Goal: Task Accomplishment & Management: Use online tool/utility

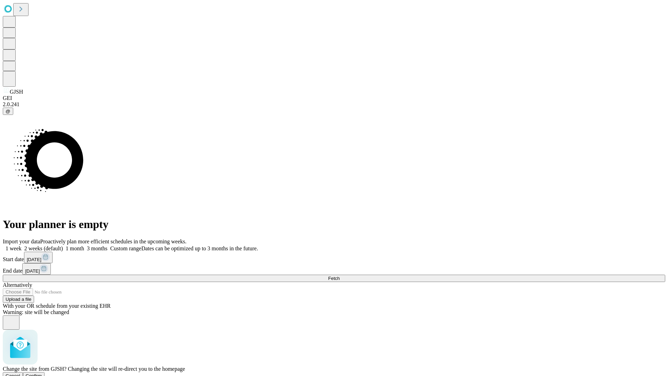
click at [42, 373] on span "Confirm" at bounding box center [34, 375] width 16 height 5
click at [22, 245] on label "1 week" at bounding box center [12, 248] width 19 height 6
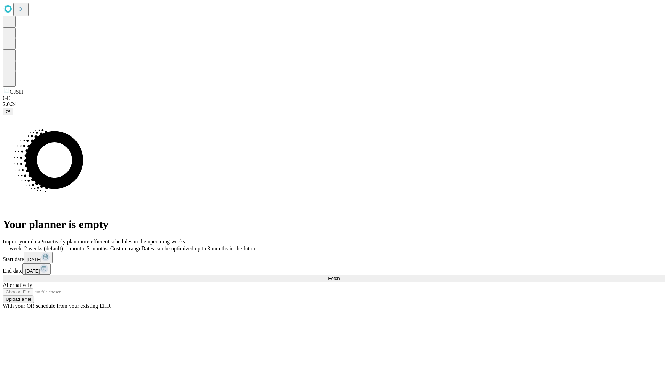
click at [339, 275] on span "Fetch" at bounding box center [333, 277] width 11 height 5
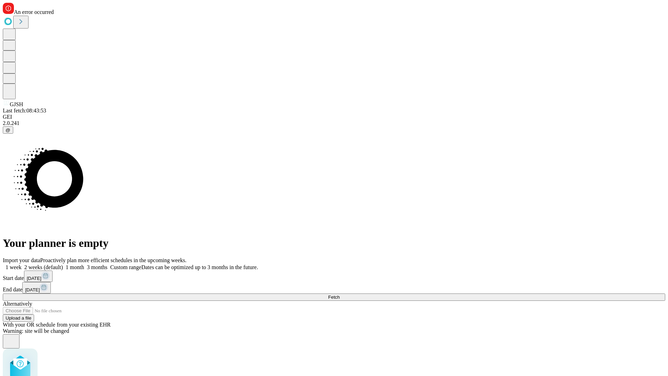
click at [22, 264] on label "1 week" at bounding box center [12, 267] width 19 height 6
click at [339, 294] on span "Fetch" at bounding box center [333, 296] width 11 height 5
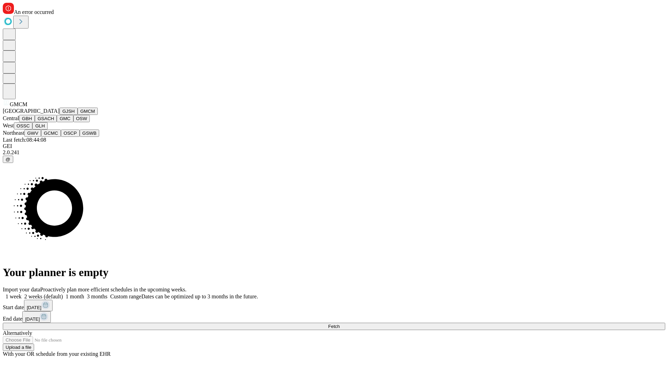
click at [35, 122] on button "GBH" at bounding box center [27, 118] width 16 height 7
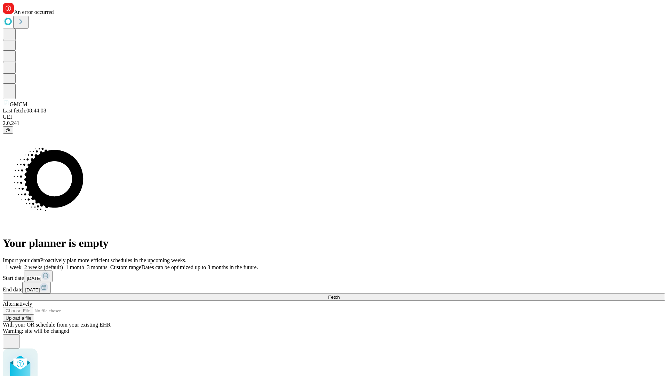
click at [22, 264] on label "1 week" at bounding box center [12, 267] width 19 height 6
click at [339, 294] on span "Fetch" at bounding box center [333, 296] width 11 height 5
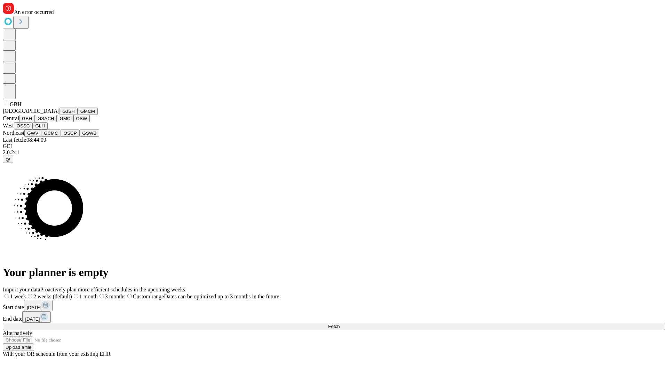
click at [54, 122] on button "GSACH" at bounding box center [46, 118] width 22 height 7
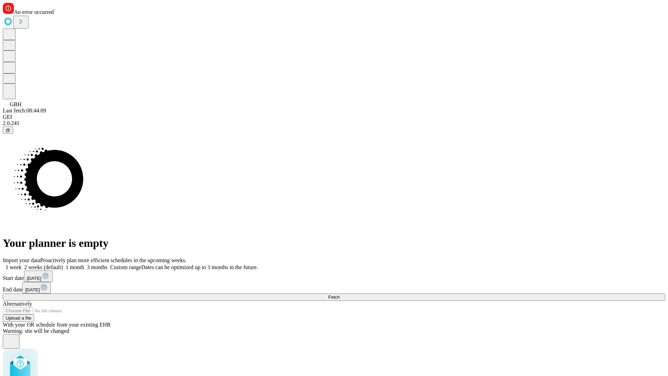
click at [22, 264] on label "1 week" at bounding box center [12, 267] width 19 height 6
click at [339, 294] on span "Fetch" at bounding box center [333, 296] width 11 height 5
click at [22, 264] on label "1 week" at bounding box center [12, 267] width 19 height 6
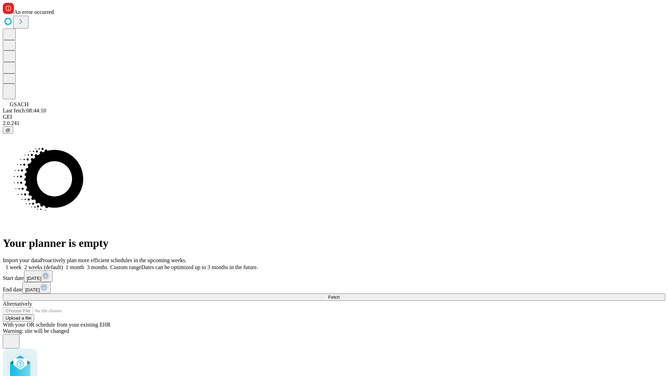
click at [339, 294] on span "Fetch" at bounding box center [333, 296] width 11 height 5
click at [22, 264] on label "1 week" at bounding box center [12, 267] width 19 height 6
click at [339, 294] on span "Fetch" at bounding box center [333, 296] width 11 height 5
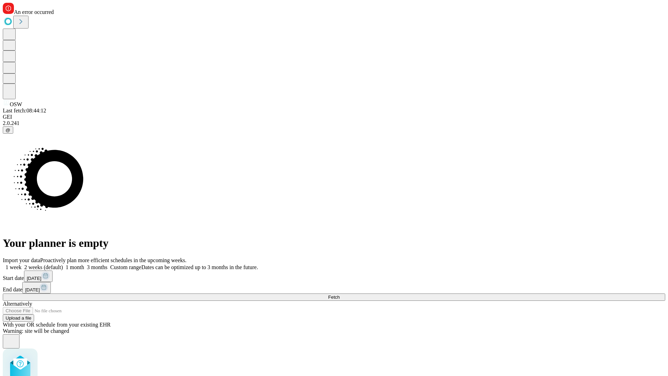
click at [22, 264] on label "1 week" at bounding box center [12, 267] width 19 height 6
click at [339, 294] on span "Fetch" at bounding box center [333, 296] width 11 height 5
click at [22, 264] on label "1 week" at bounding box center [12, 267] width 19 height 6
click at [339, 294] on span "Fetch" at bounding box center [333, 296] width 11 height 5
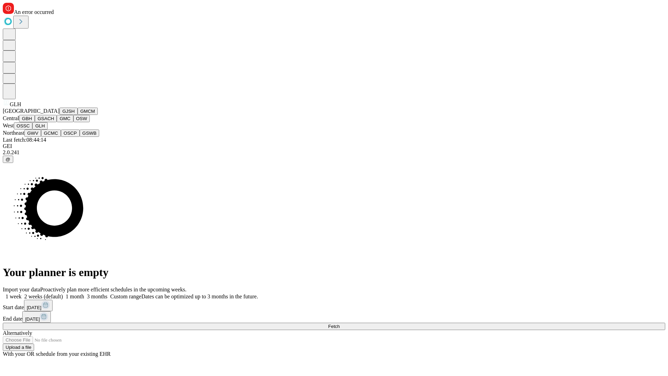
click at [41, 137] on button "GWV" at bounding box center [32, 132] width 17 height 7
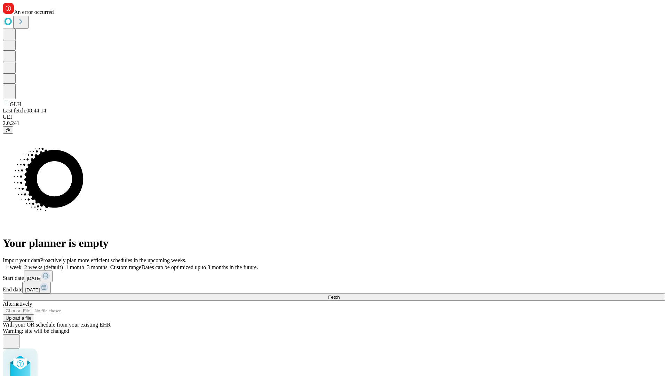
click at [22, 264] on label "1 week" at bounding box center [12, 267] width 19 height 6
click at [339, 294] on span "Fetch" at bounding box center [333, 296] width 11 height 5
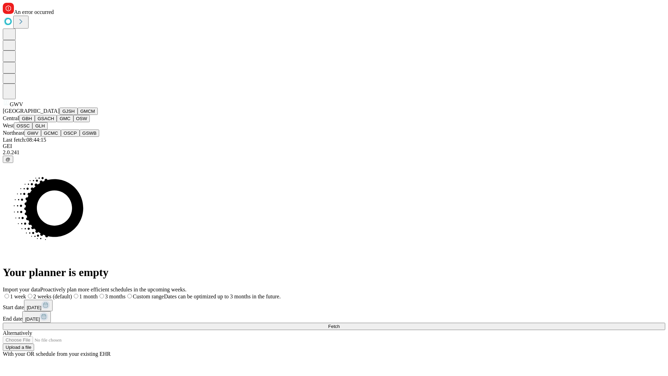
click at [54, 137] on button "GCMC" at bounding box center [51, 132] width 20 height 7
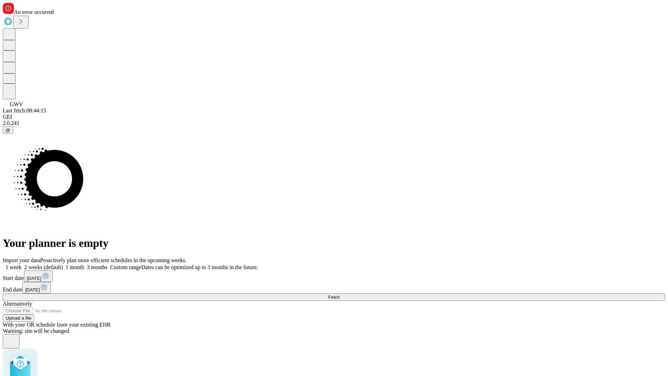
click at [22, 264] on label "1 week" at bounding box center [12, 267] width 19 height 6
click at [339, 294] on span "Fetch" at bounding box center [333, 296] width 11 height 5
click at [22, 264] on label "1 week" at bounding box center [12, 267] width 19 height 6
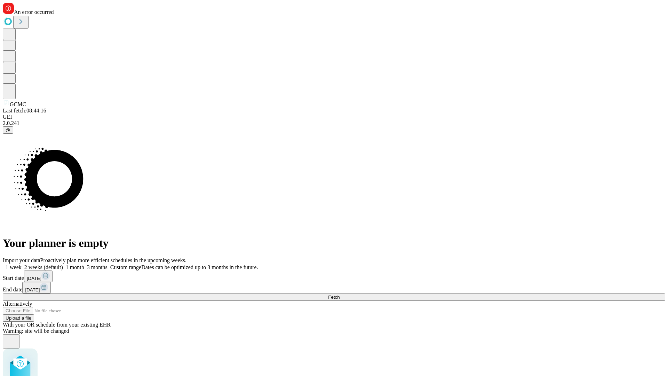
click at [339, 294] on span "Fetch" at bounding box center [333, 296] width 11 height 5
click at [22, 264] on label "1 week" at bounding box center [12, 267] width 19 height 6
click at [339, 294] on span "Fetch" at bounding box center [333, 296] width 11 height 5
